Goal: Transaction & Acquisition: Book appointment/travel/reservation

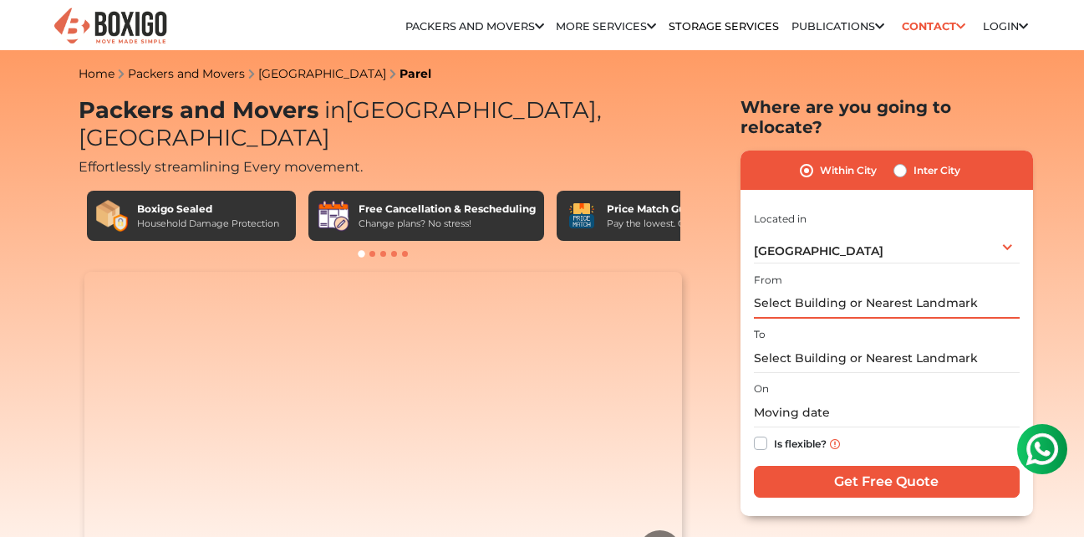
click at [816, 289] on input "text" at bounding box center [887, 303] width 266 height 29
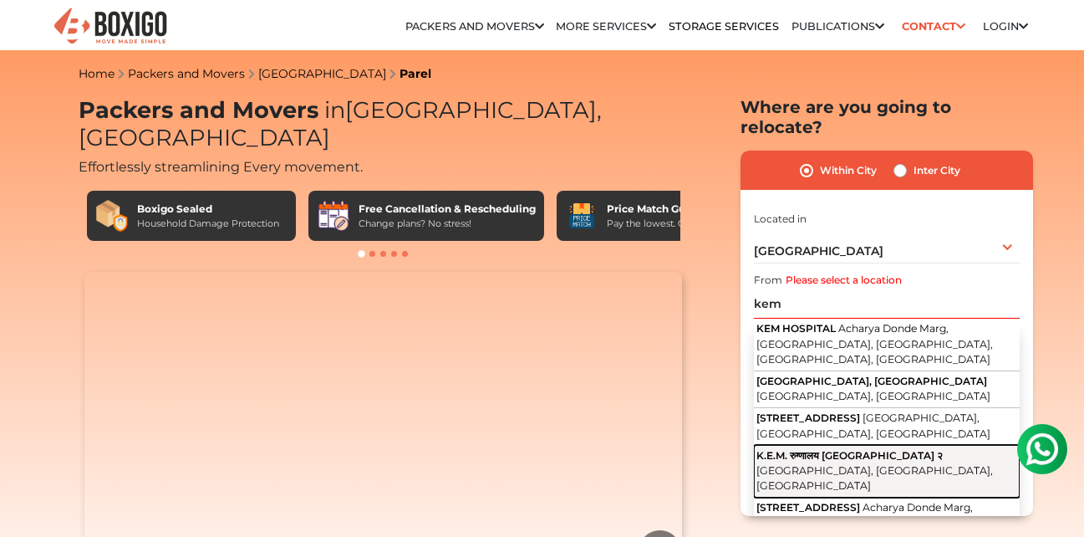
click at [834, 445] on button "K.E.M. रुग्णालय [GEOGRAPHIC_DATA] २ [GEOGRAPHIC_DATA], [GEOGRAPHIC_DATA], [GEOG…" at bounding box center [887, 471] width 266 height 53
type input "K.E.M. रुग्णालय [GEOGRAPHIC_DATA], [GEOGRAPHIC_DATA], [GEOGRAPHIC_DATA], [GEOGR…"
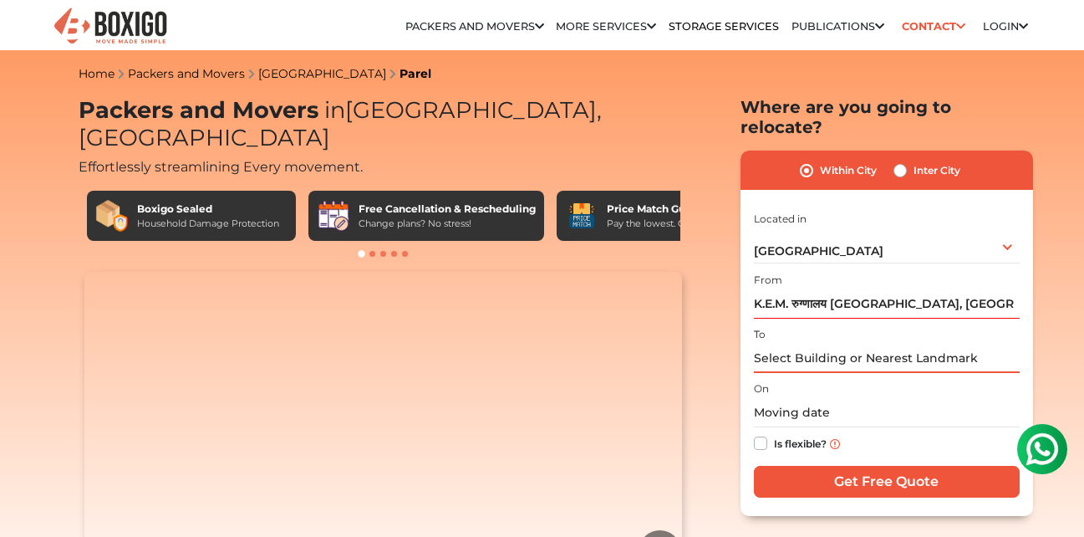
click at [817, 344] on input "text" at bounding box center [887, 358] width 266 height 29
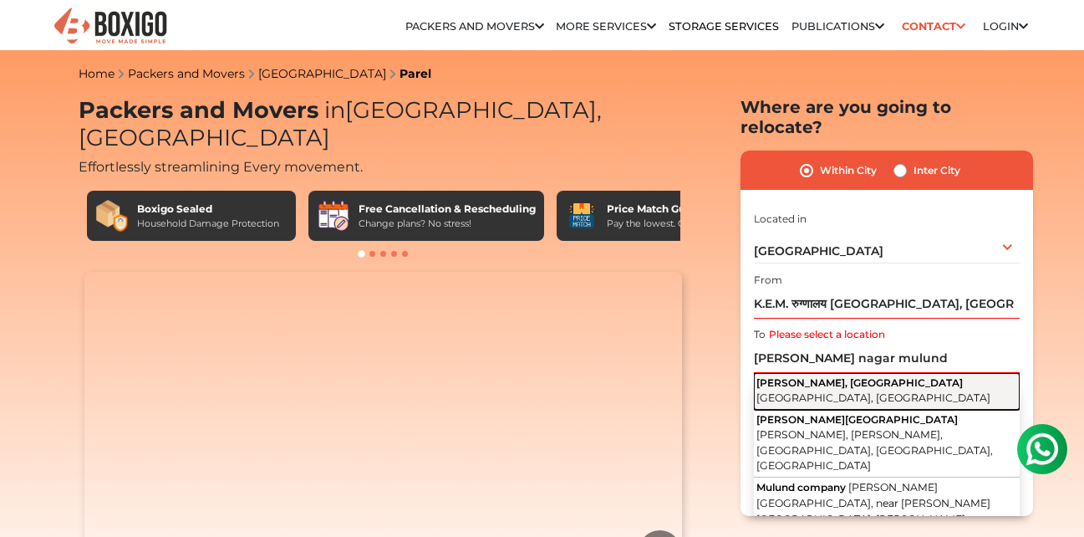
click at [838, 376] on span "[PERSON_NAME], [GEOGRAPHIC_DATA]" at bounding box center [860, 382] width 206 height 13
type input "[PERSON_NAME], [GEOGRAPHIC_DATA], [GEOGRAPHIC_DATA], [GEOGRAPHIC_DATA]"
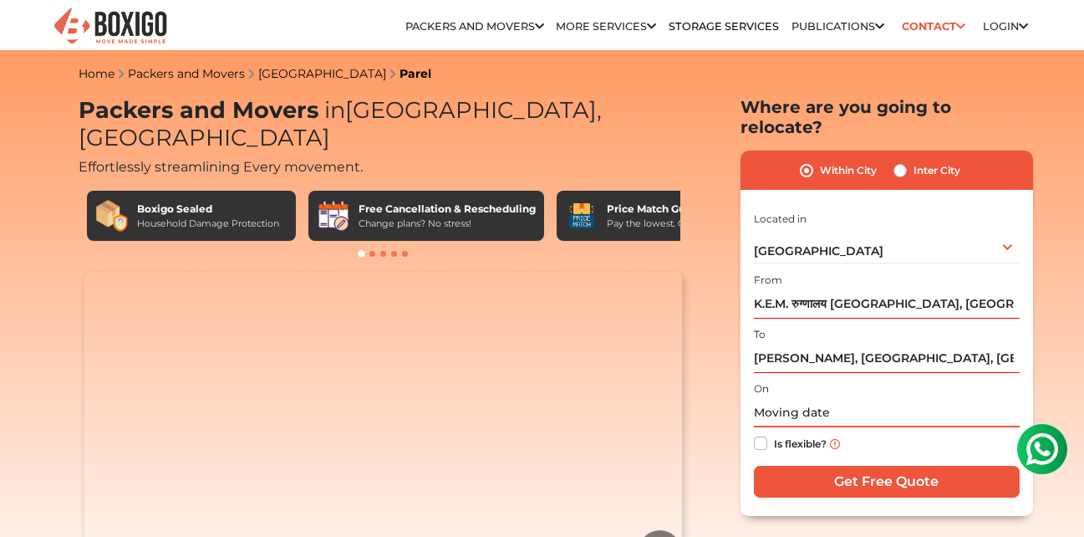
click at [791, 398] on input "text" at bounding box center [887, 412] width 266 height 29
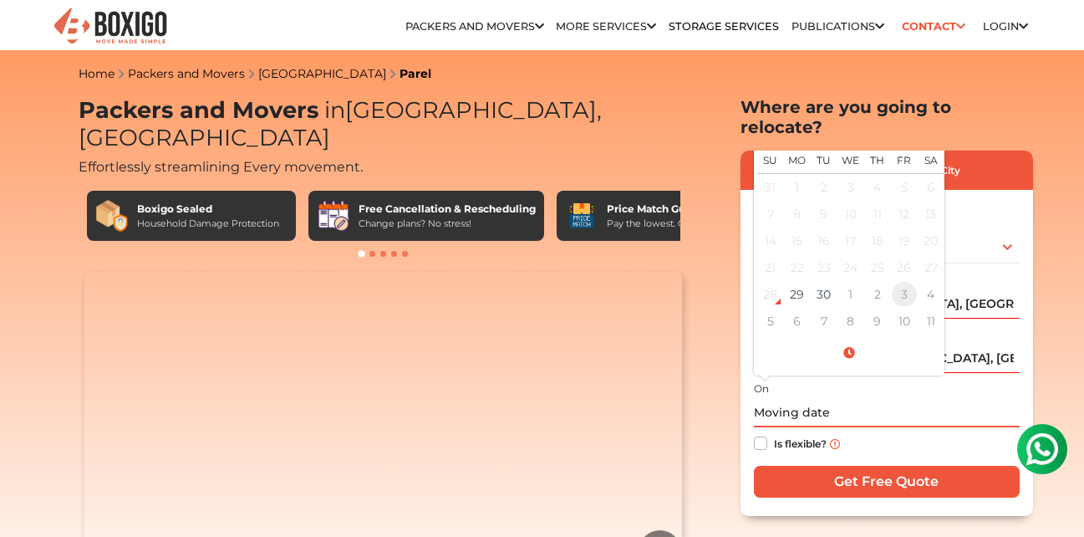
click at [900, 281] on td "3" at bounding box center [904, 294] width 27 height 27
type input "[DATE] 12:00 AM"
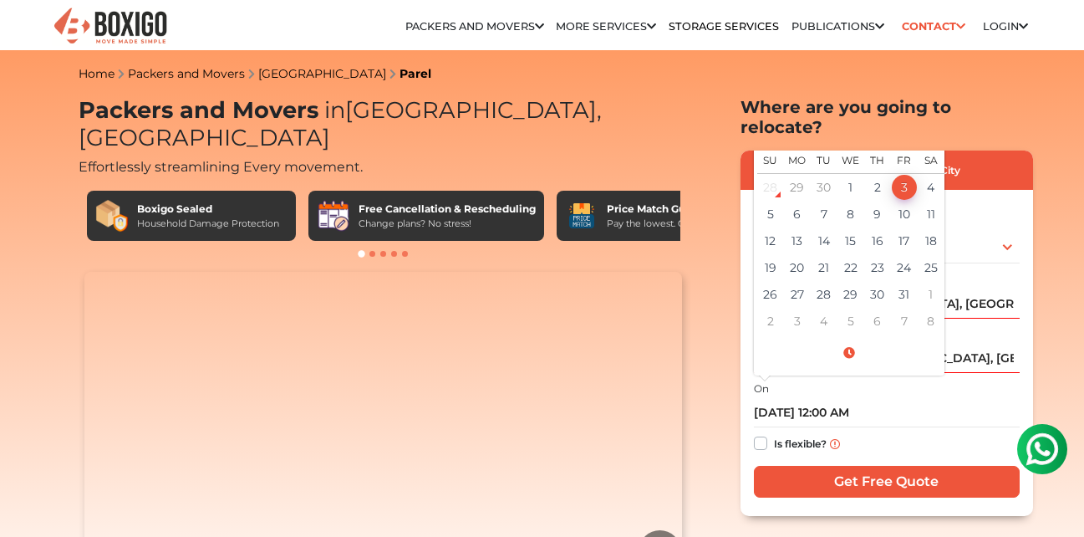
click at [935, 427] on div "Is flexible?" at bounding box center [887, 443] width 266 height 33
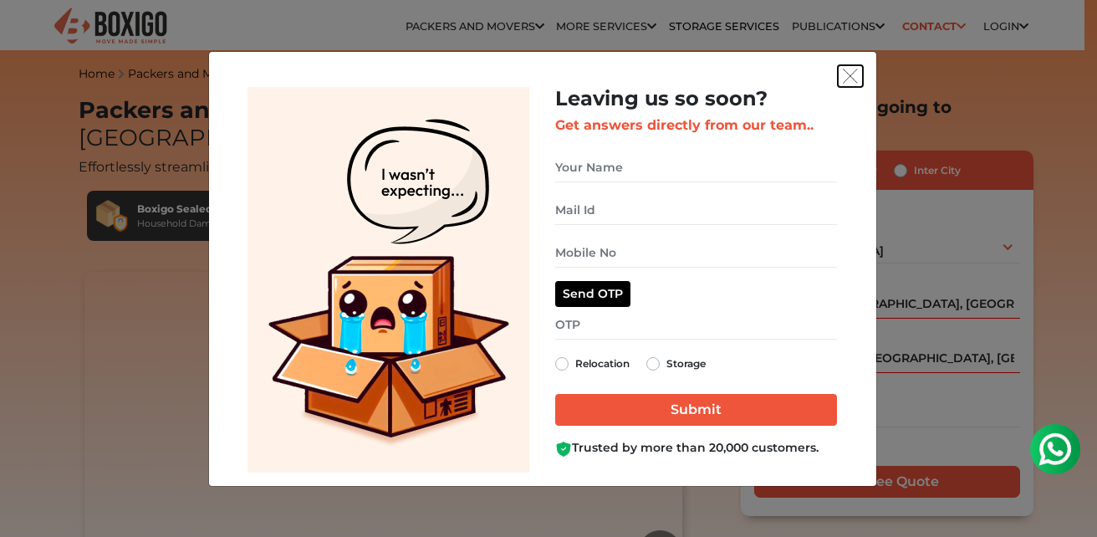
click at [846, 84] on img "get free quote dialog" at bounding box center [850, 76] width 15 height 15
